Goal: Transaction & Acquisition: Obtain resource

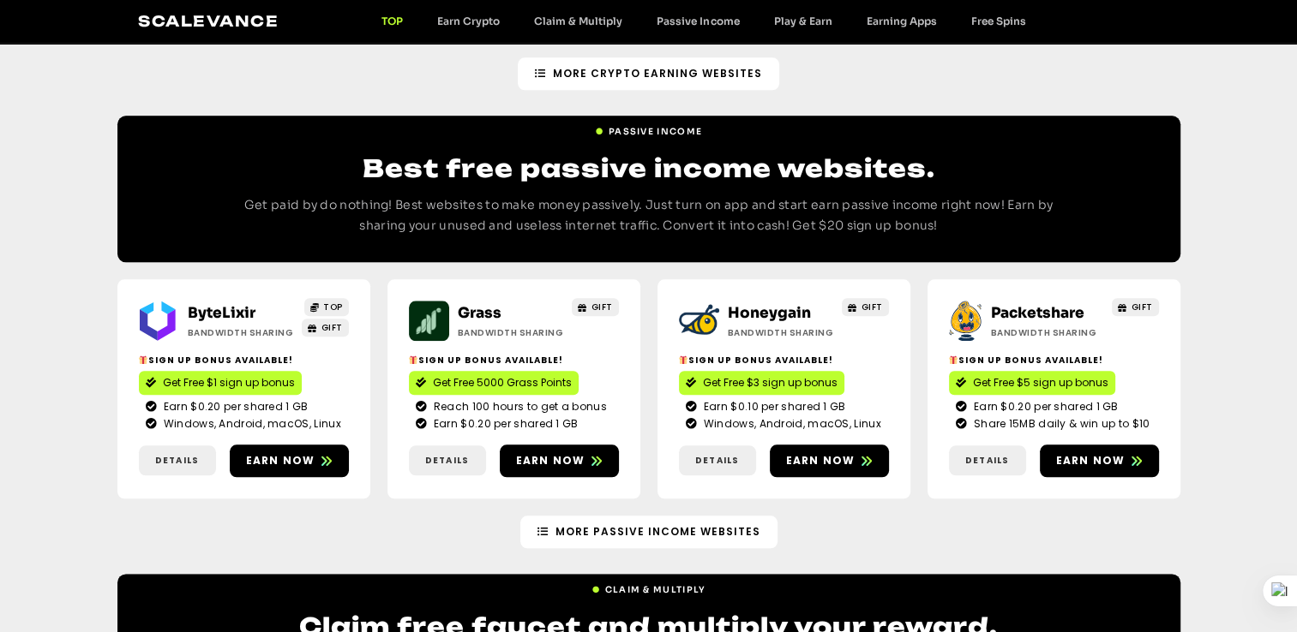
scroll to position [1858, 0]
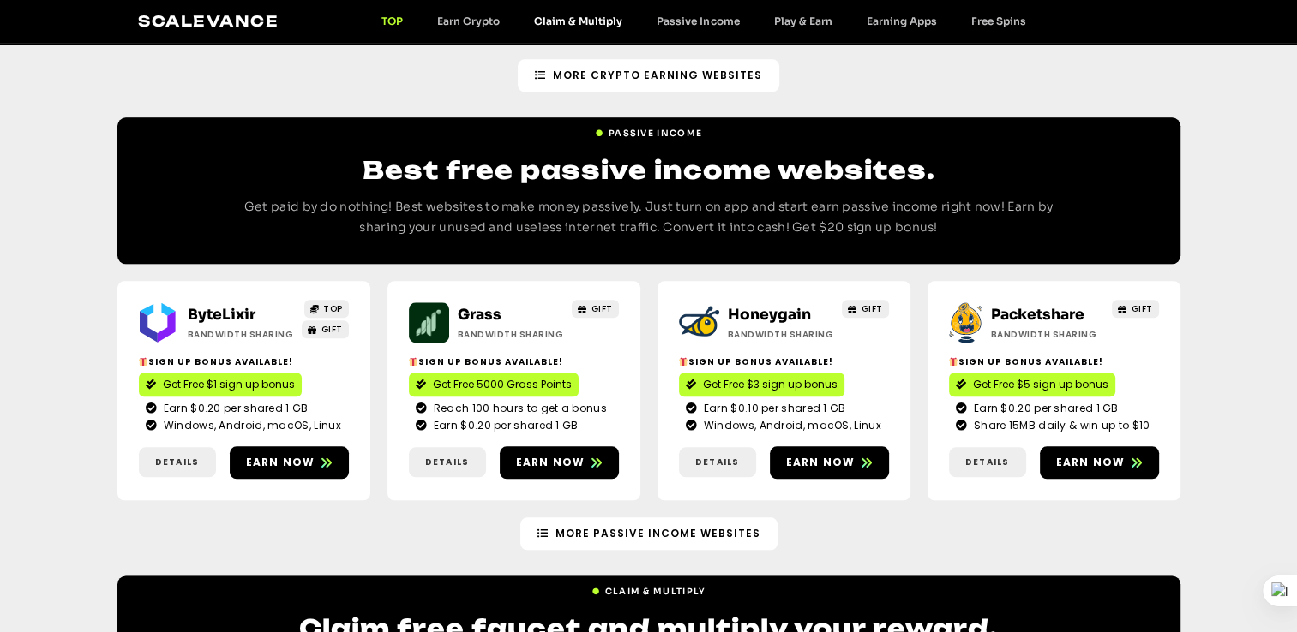
click at [559, 18] on link "Claim & Multiply" at bounding box center [578, 21] width 123 height 13
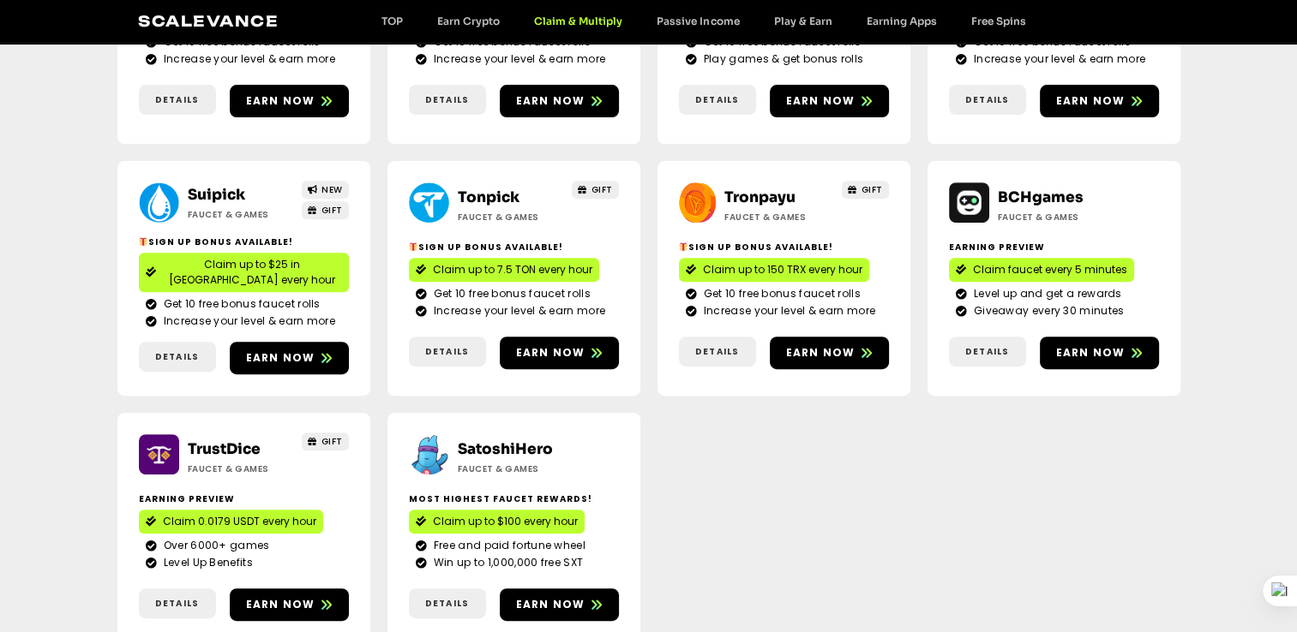
scroll to position [686, 0]
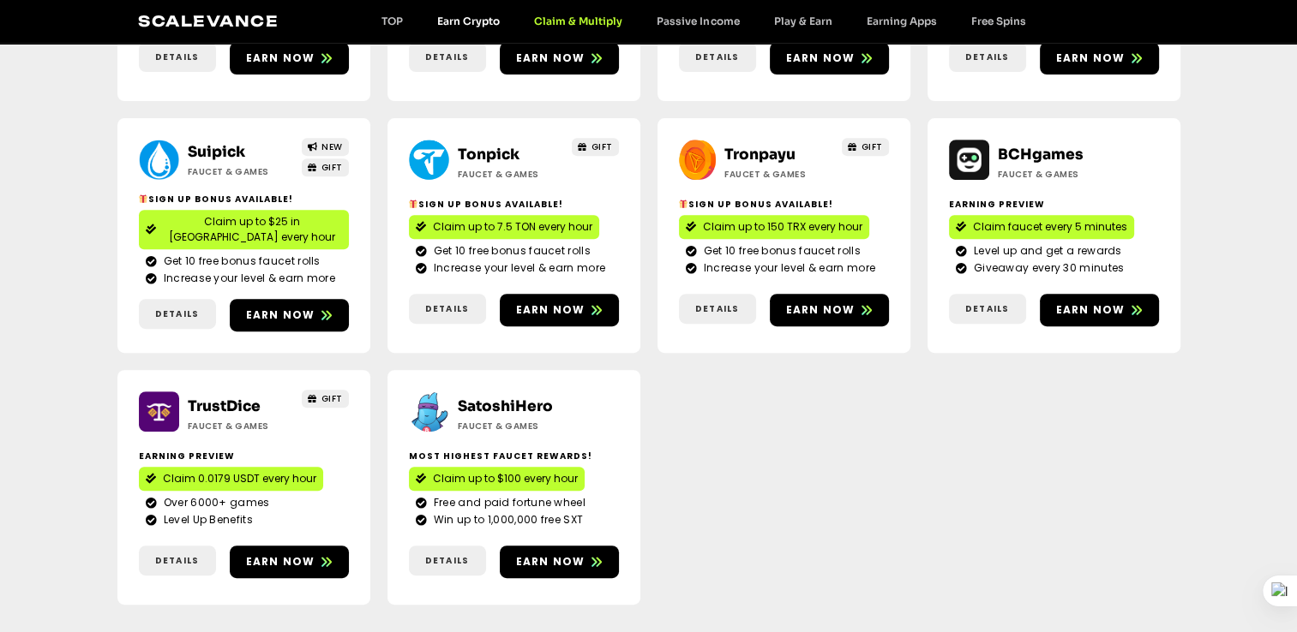
click at [462, 20] on link "Earn Crypto" at bounding box center [468, 21] width 97 height 13
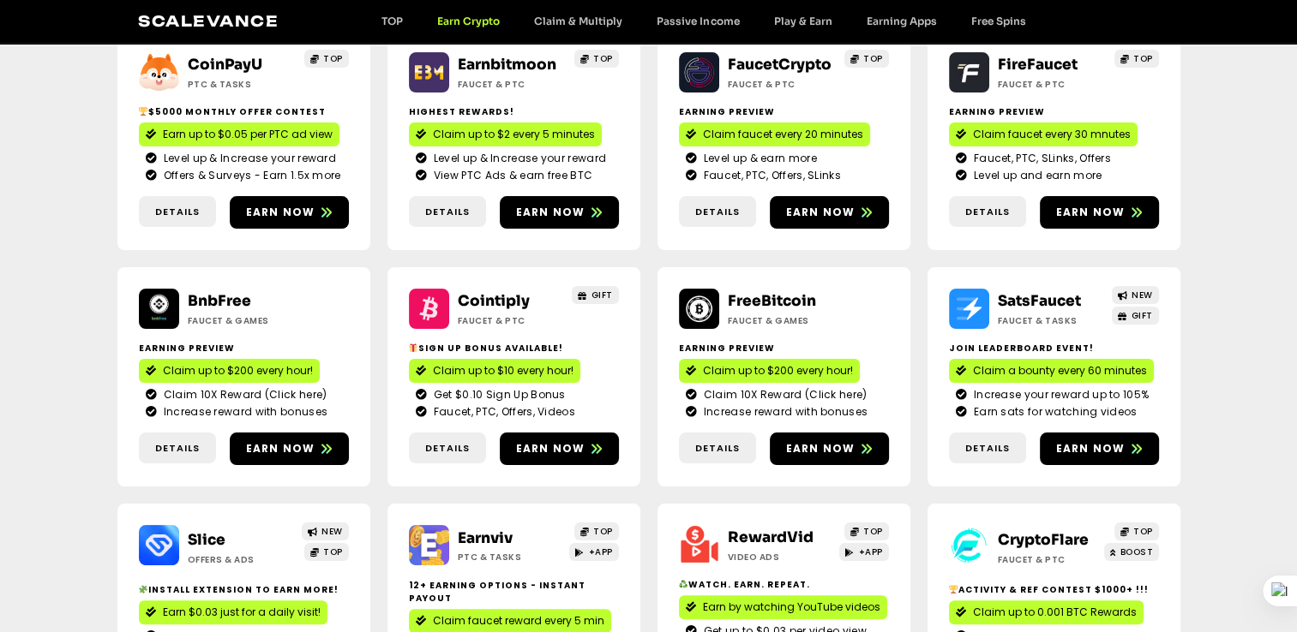
scroll to position [257, 0]
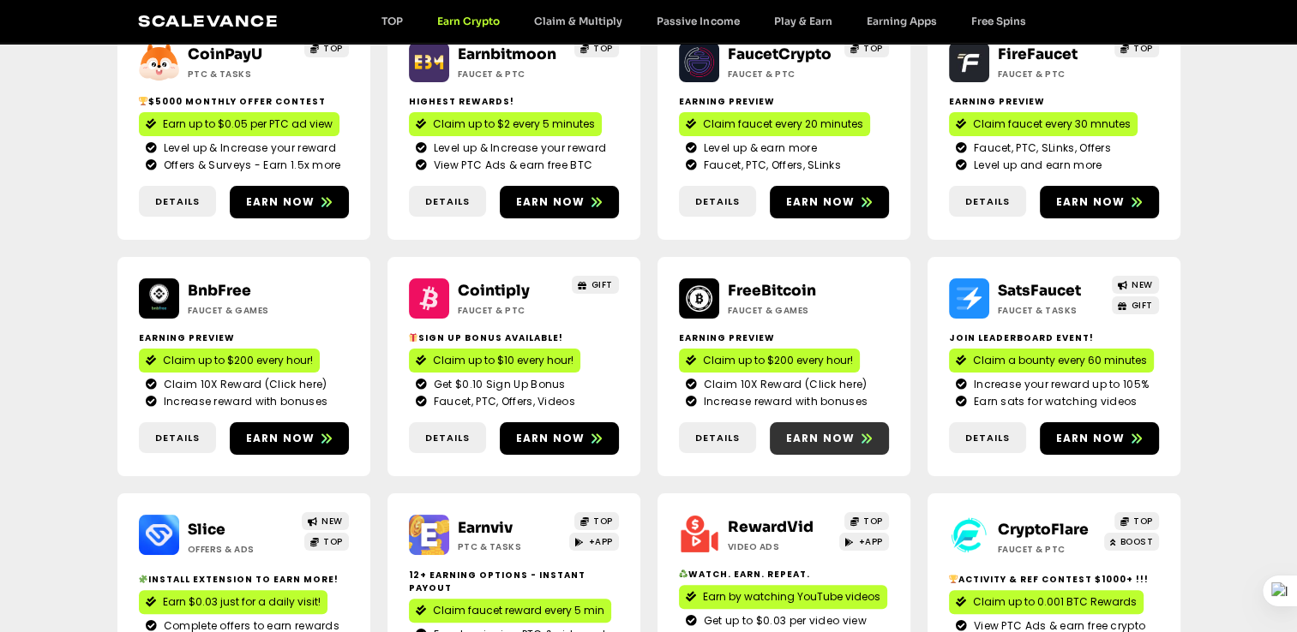
click at [830, 444] on span "Earn now" at bounding box center [820, 438] width 69 height 15
click at [300, 433] on span "Earn now" at bounding box center [280, 438] width 69 height 15
click at [1100, 437] on span "Earn now" at bounding box center [1090, 438] width 69 height 15
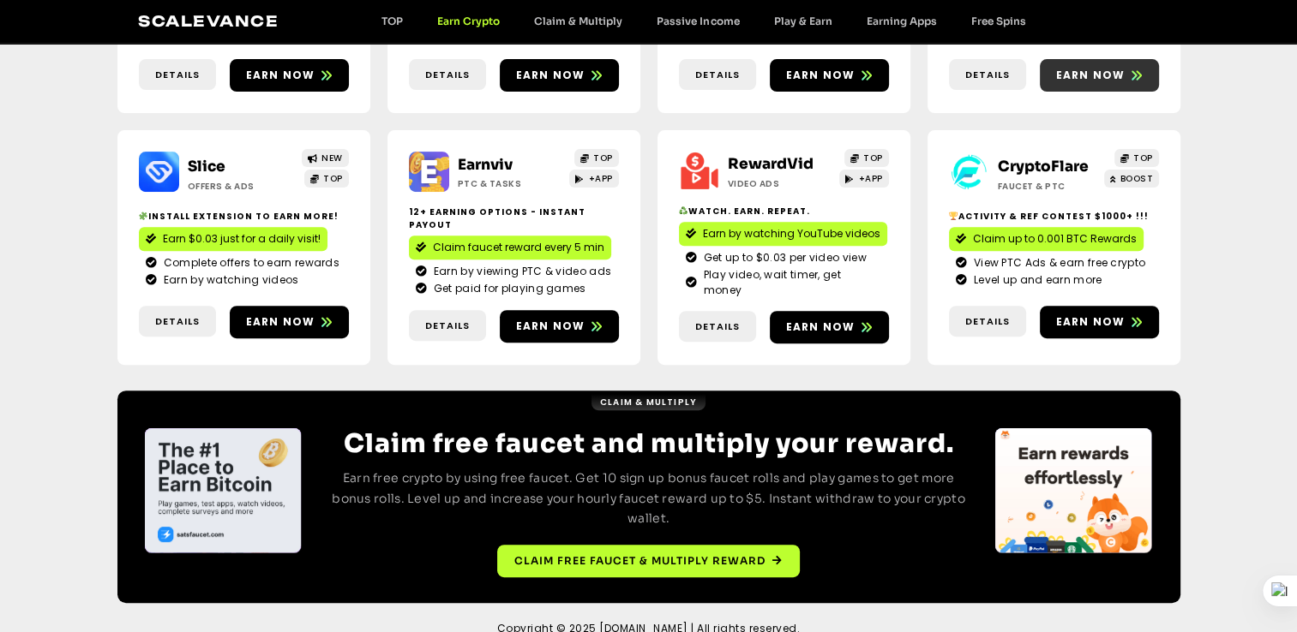
scroll to position [626, 0]
